Goal: Task Accomplishment & Management: Manage account settings

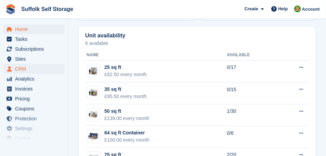
scroll to position [463, 0]
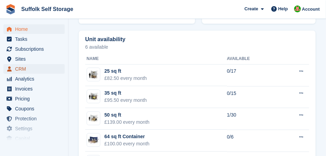
click at [17, 66] on span "CRM" at bounding box center [35, 69] width 41 height 10
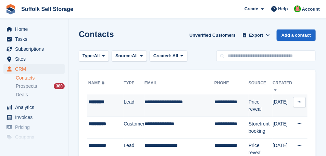
click at [106, 100] on div "*********" at bounding box center [105, 101] width 35 height 7
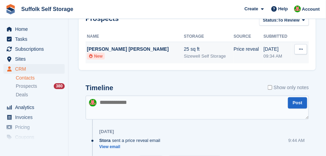
scroll to position [257, 0]
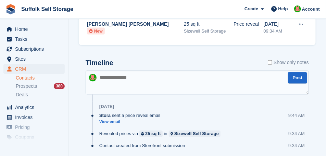
click at [114, 79] on textarea at bounding box center [197, 83] width 223 height 24
type textarea "*"
type textarea "**********"
click at [301, 79] on button "Post" at bounding box center [297, 77] width 19 height 11
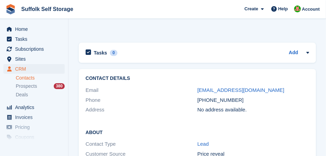
scroll to position [412, 0]
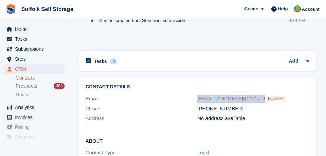
drag, startPoint x: 256, startPoint y: 98, endPoint x: 197, endPoint y: 100, distance: 58.6
click at [197, 100] on div "gorillazmadz@gmail.com" at bounding box center [253, 99] width 112 height 8
copy link "gorillazmadz@gmail.com"
click at [210, 97] on link "gorillazmadz@gmail.com" at bounding box center [240, 99] width 87 height 6
copy link "gorillazmadz@gmail.com"
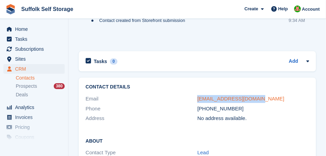
click at [217, 99] on link "gorillazmadz@gmail.com" at bounding box center [240, 99] width 87 height 6
copy link "gorillazmadz@gmail.com"
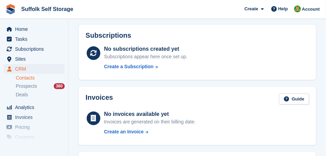
scroll to position [0, 0]
